Goal: Information Seeking & Learning: Learn about a topic

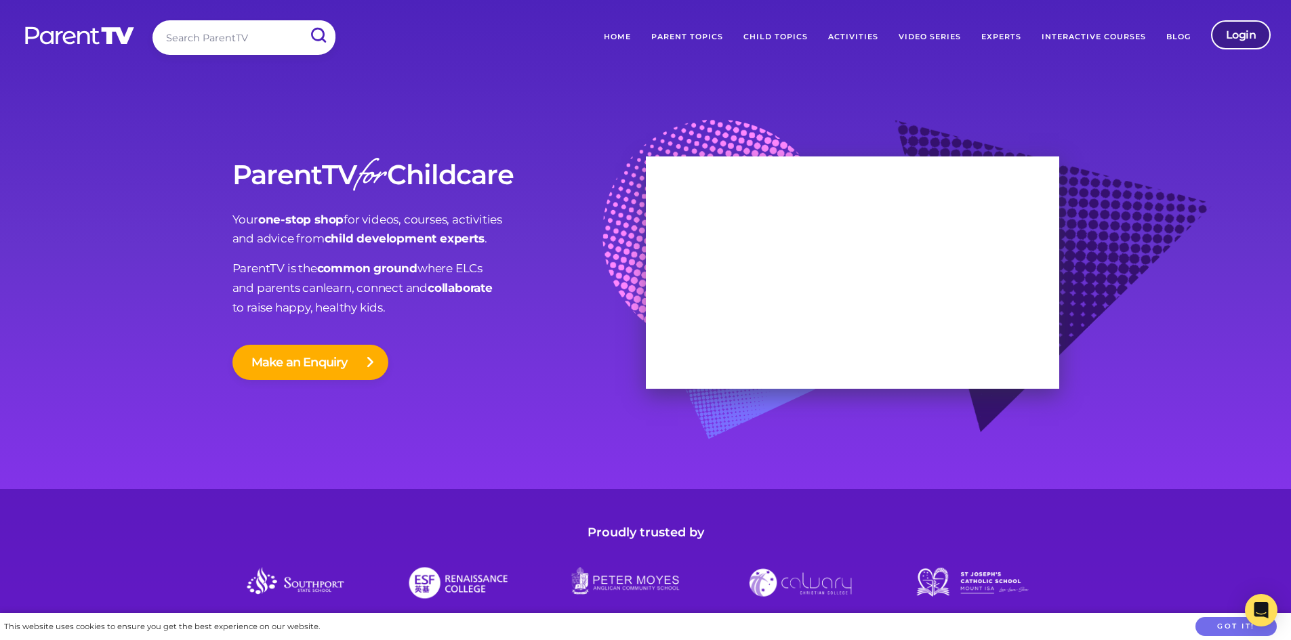
click at [1242, 37] on link "Login" at bounding box center [1241, 34] width 60 height 29
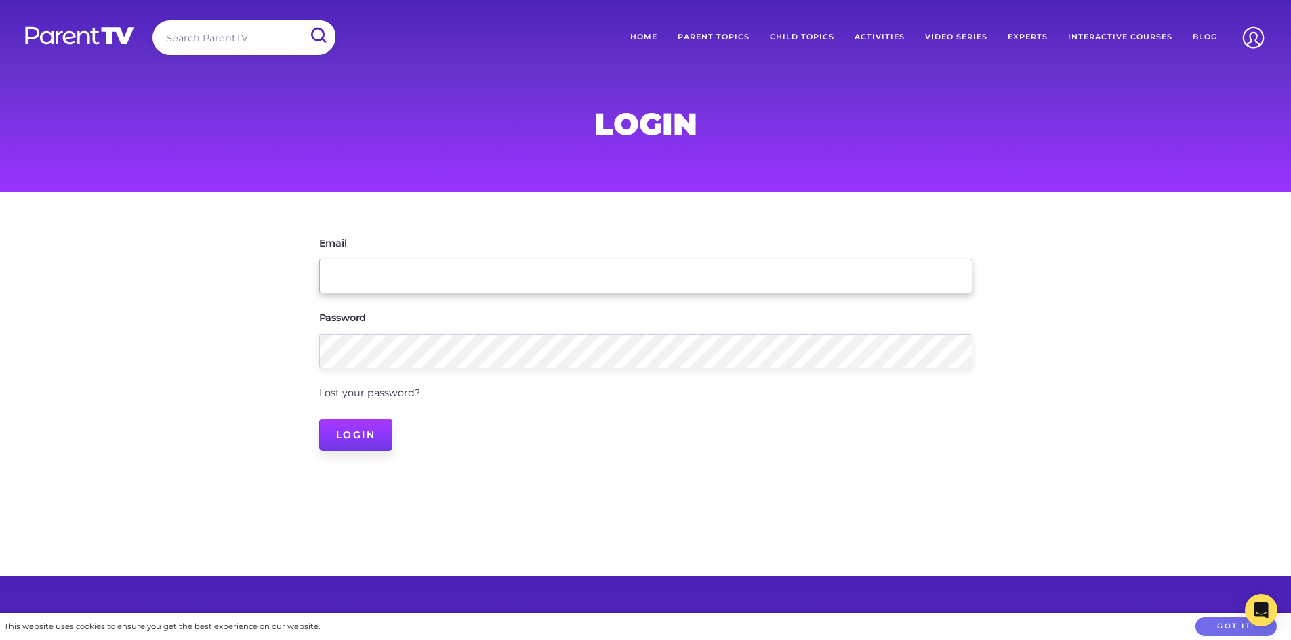
type input "[PERSON_NAME][EMAIL_ADDRESS][DOMAIN_NAME]"
click at [374, 427] on input "Login" at bounding box center [356, 435] width 74 height 33
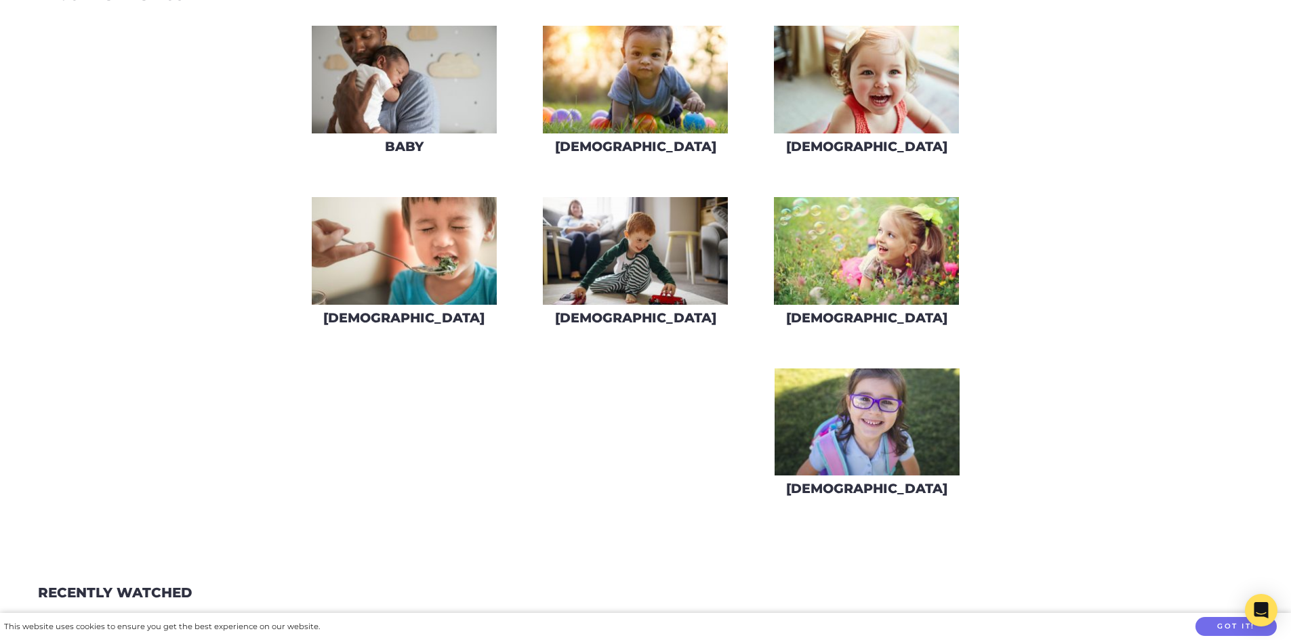
scroll to position [474, 0]
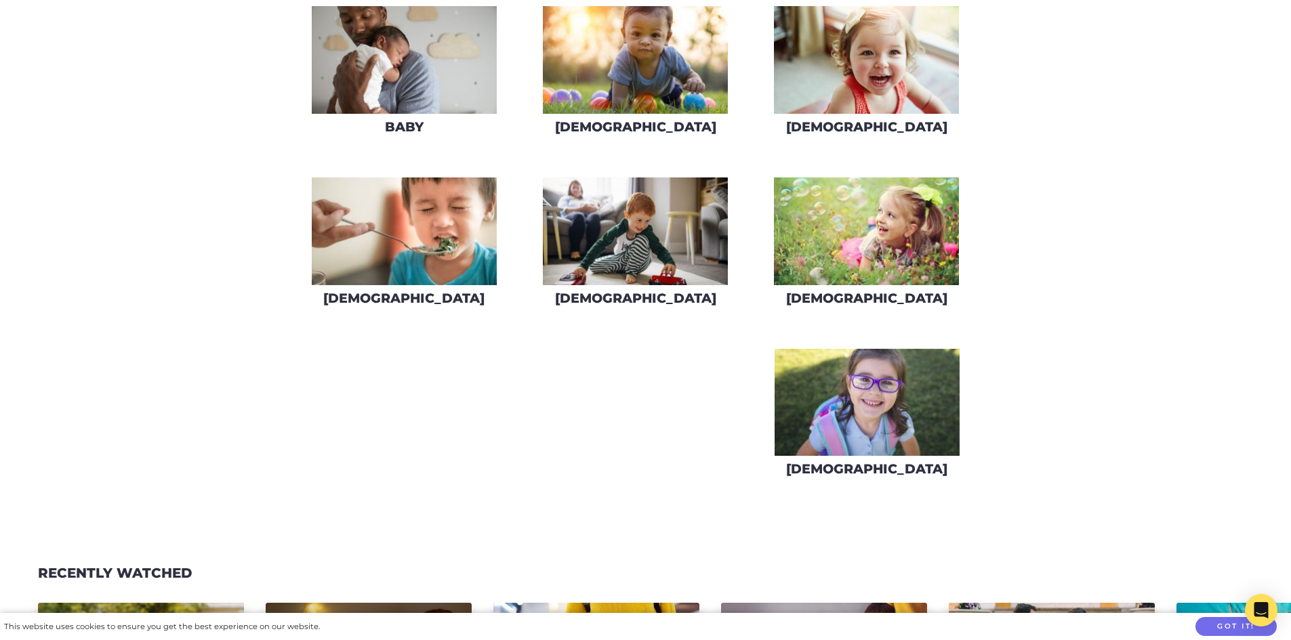
click at [357, 232] on img at bounding box center [404, 232] width 185 height 108
